Goal: Task Accomplishment & Management: Manage account settings

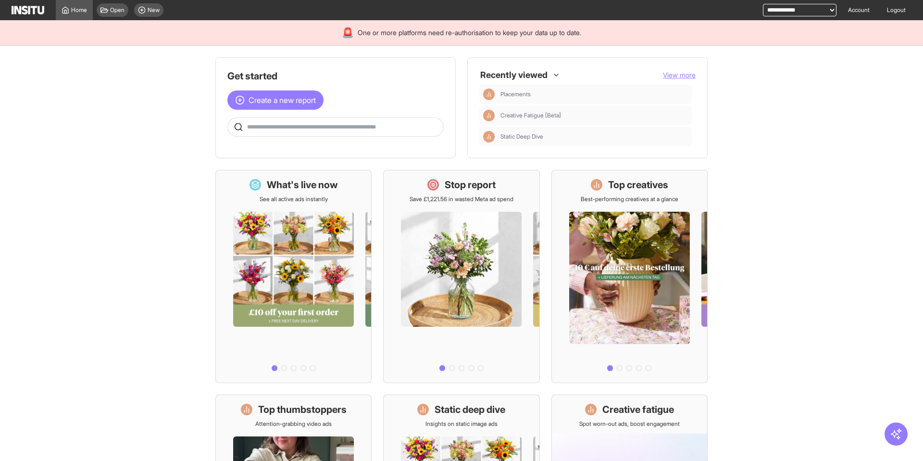
click at [891, 10] on link "Logout" at bounding box center [896, 10] width 30 height 20
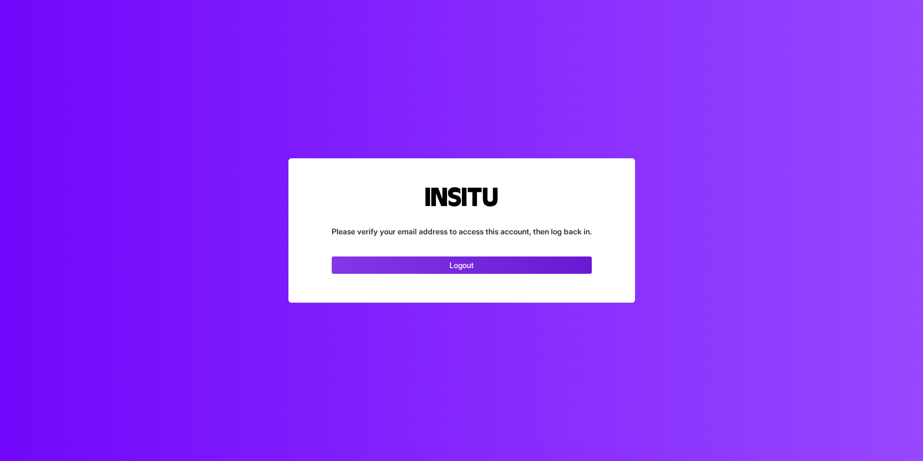
click at [512, 264] on link "Logout" at bounding box center [462, 264] width 260 height 17
